Goal: Transaction & Acquisition: Purchase product/service

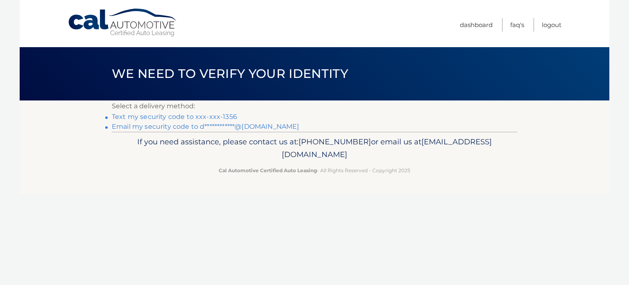
click at [206, 115] on link "Text my security code to xxx-xxx-1356" at bounding box center [174, 117] width 125 height 8
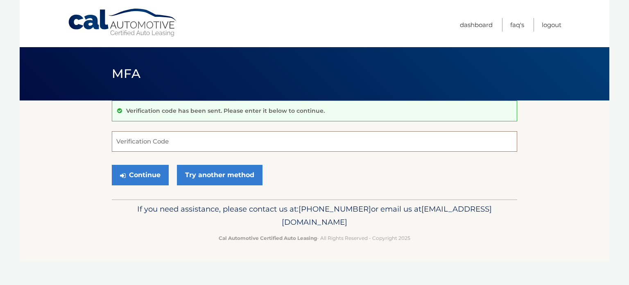
click at [207, 141] on input "Verification Code" at bounding box center [315, 141] width 406 height 20
type input "330922"
click at [112, 165] on button "Continue" at bounding box center [140, 175] width 57 height 20
click at [141, 169] on button "Continue" at bounding box center [140, 175] width 57 height 20
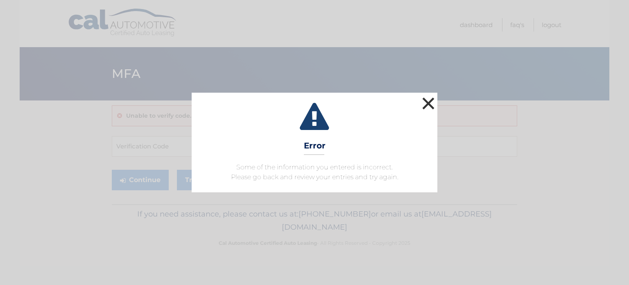
click at [428, 100] on button "×" at bounding box center [428, 103] width 16 height 16
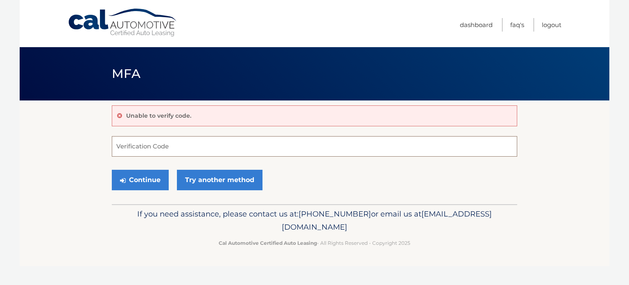
click at [152, 146] on input "Verification Code" at bounding box center [315, 146] width 406 height 20
type input "330922"
click at [136, 178] on button "Continue" at bounding box center [140, 180] width 57 height 20
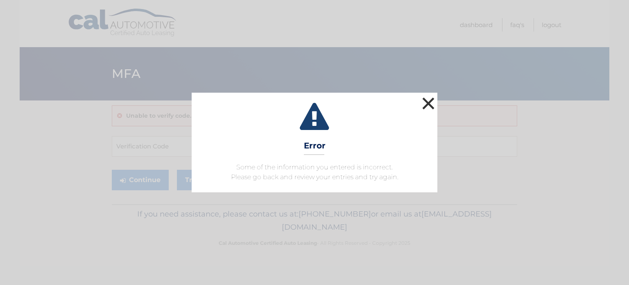
click at [429, 100] on button "×" at bounding box center [428, 103] width 16 height 16
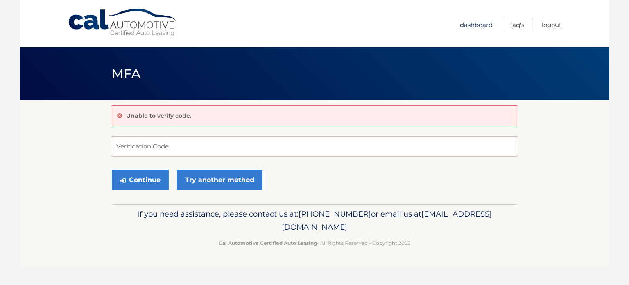
click at [473, 23] on link "Dashboard" at bounding box center [476, 25] width 33 height 14
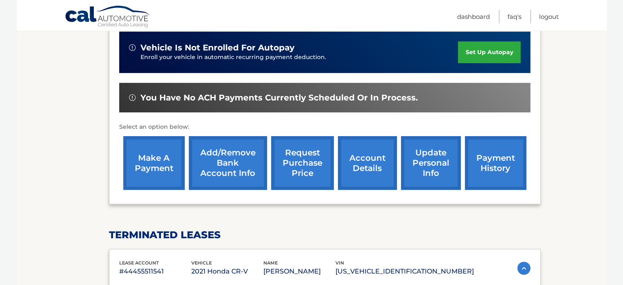
scroll to position [201, 0]
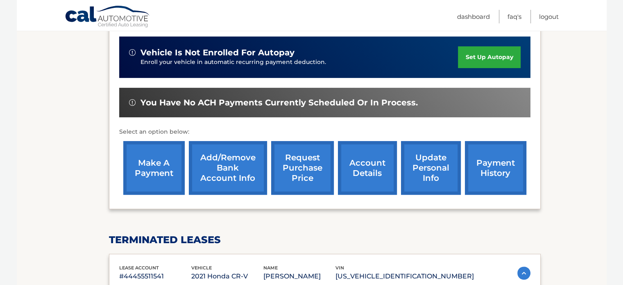
click at [150, 161] on link "make a payment" at bounding box center [153, 168] width 61 height 54
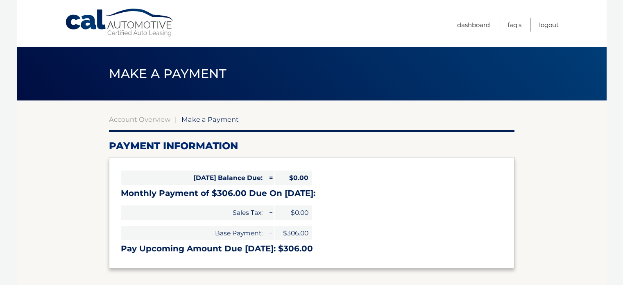
select select "MGM2ZTFhZDMtMzFkOC00OGFhLTkzZjgtNjg3YjczOGFkNzNj"
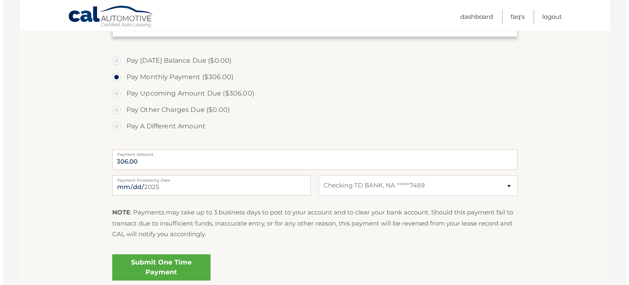
scroll to position [246, 0]
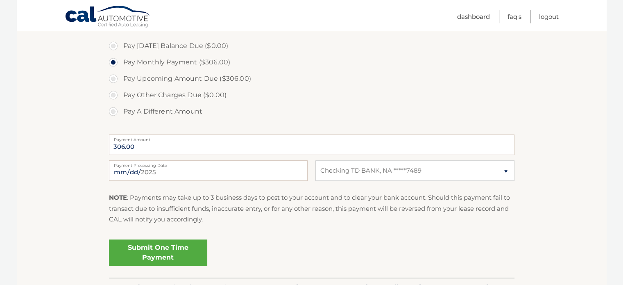
click at [150, 249] on link "Submit One Time Payment" at bounding box center [158, 252] width 98 height 26
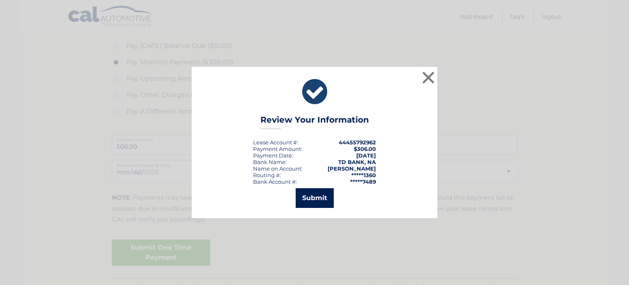
click at [314, 196] on button "Submit" at bounding box center [315, 198] width 38 height 20
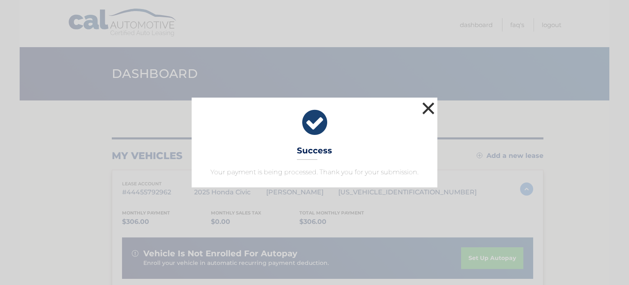
click at [428, 107] on button "×" at bounding box center [428, 108] width 16 height 16
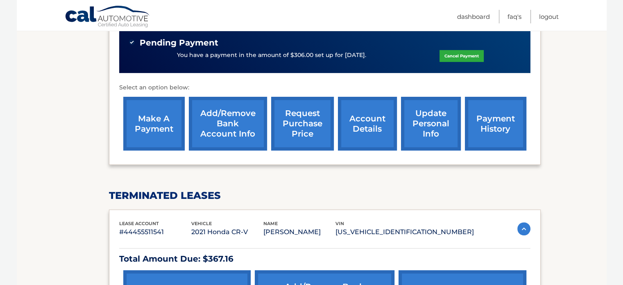
scroll to position [369, 0]
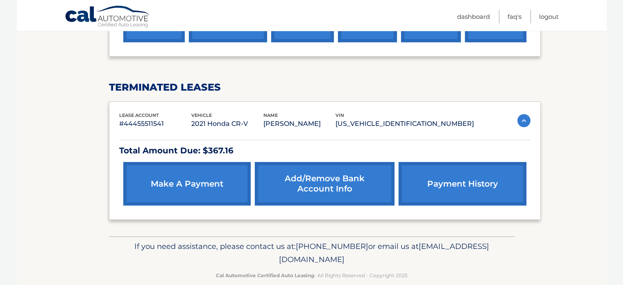
click at [184, 175] on link "make a payment" at bounding box center [186, 183] width 127 height 43
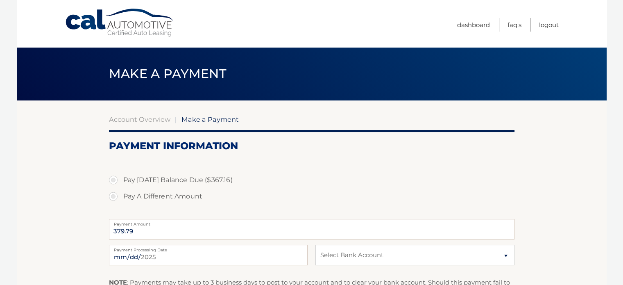
click at [114, 179] on label "Pay [DATE] Balance Due ($367.16)" at bounding box center [312, 180] width 406 height 16
click at [114, 179] on input "Pay [DATE] Balance Due ($367.16)" at bounding box center [116, 178] width 8 height 13
radio input "true"
type input "367.16"
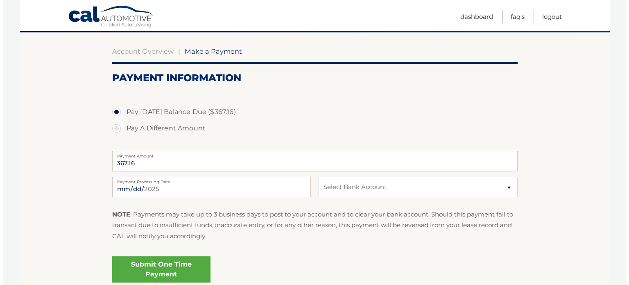
scroll to position [139, 0]
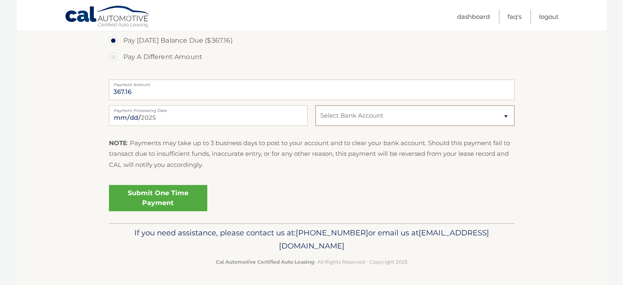
click at [467, 111] on select "Select Bank Account Checking TD BANK, NA *****7489 Joint Account BANK OF AMERIC…" at bounding box center [414, 115] width 199 height 20
select select "MzVlNjJlZmUtNTUwNS00Y2I5LWFhZWItYmVjNjdiMGY5N2Qx"
click at [315, 105] on select "Select Bank Account Checking TD BANK, NA *****7489 Joint Account BANK OF AMERIC…" at bounding box center [414, 115] width 199 height 20
click at [164, 193] on link "Submit One Time Payment" at bounding box center [158, 198] width 98 height 26
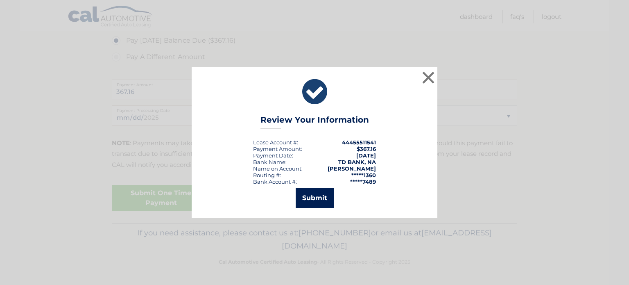
click at [314, 197] on button "Submit" at bounding box center [315, 198] width 38 height 20
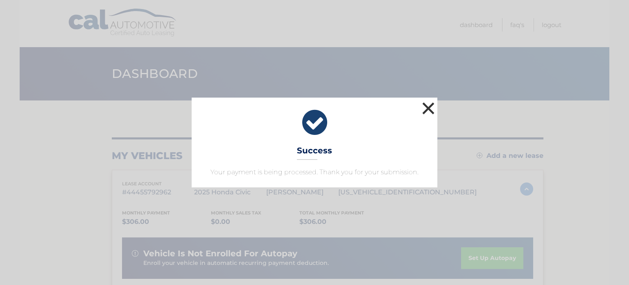
click at [429, 107] on button "×" at bounding box center [428, 108] width 16 height 16
